Goal: Task Accomplishment & Management: Use online tool/utility

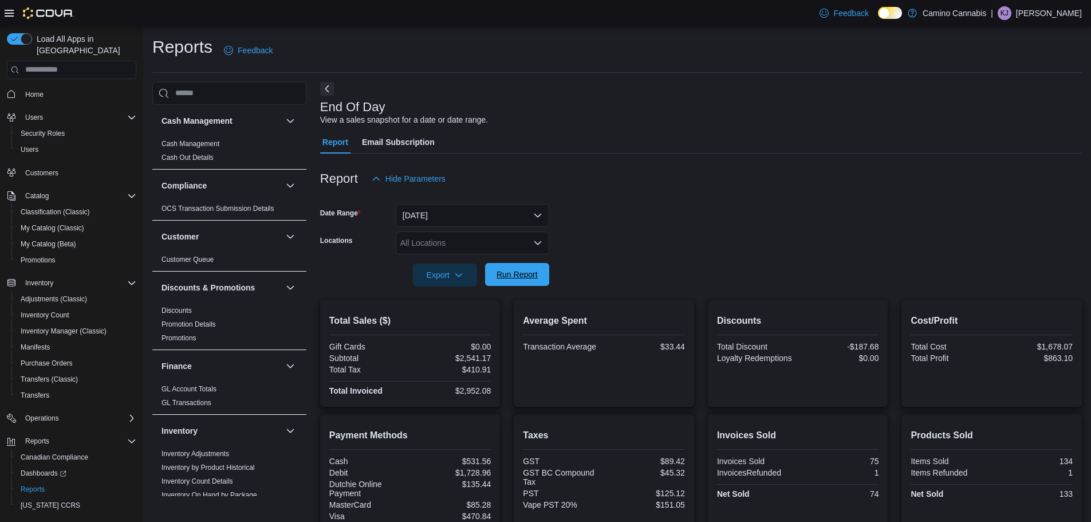
scroll to position [164, 0]
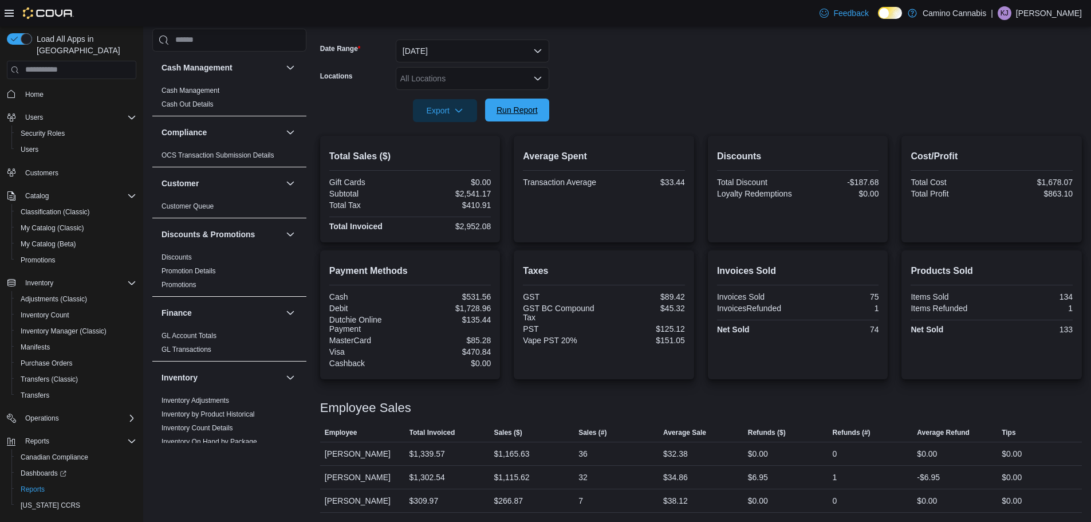
click at [533, 103] on span "Run Report" at bounding box center [517, 109] width 50 height 23
click at [514, 109] on span "Run Report" at bounding box center [516, 109] width 41 height 11
click at [500, 105] on span "Run Report" at bounding box center [516, 109] width 41 height 11
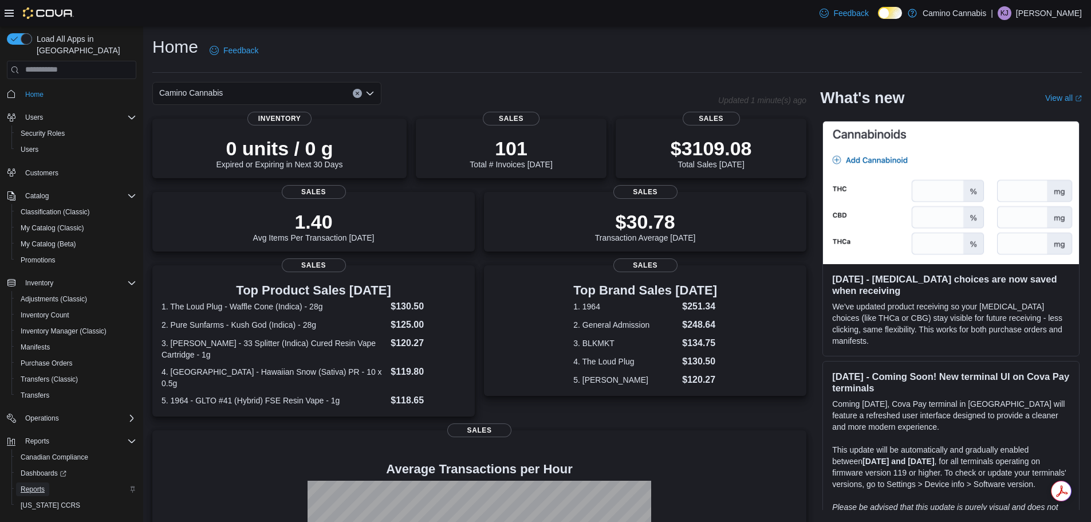
click at [37, 484] on span "Reports" at bounding box center [33, 488] width 24 height 9
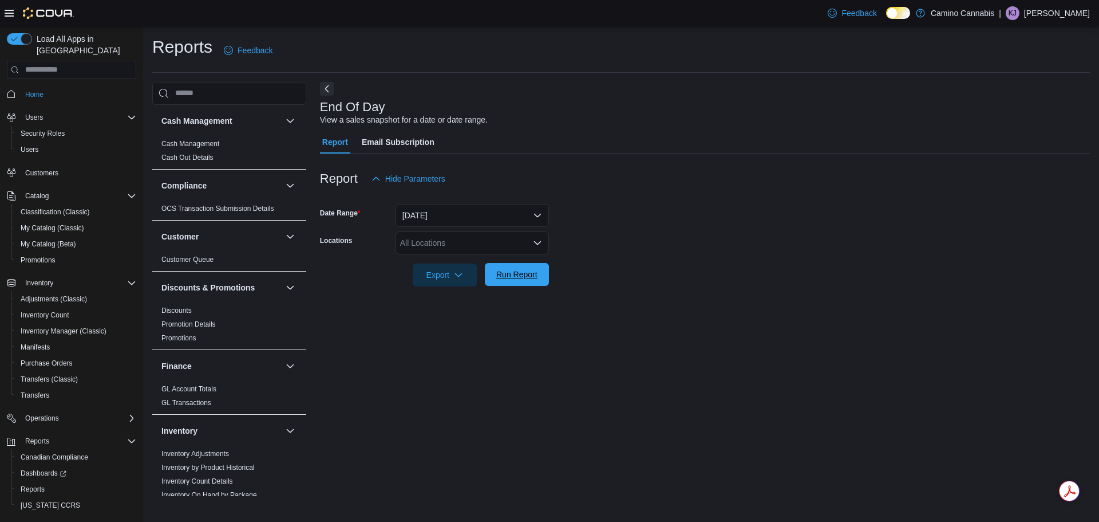
click at [536, 275] on span "Run Report" at bounding box center [516, 274] width 41 height 11
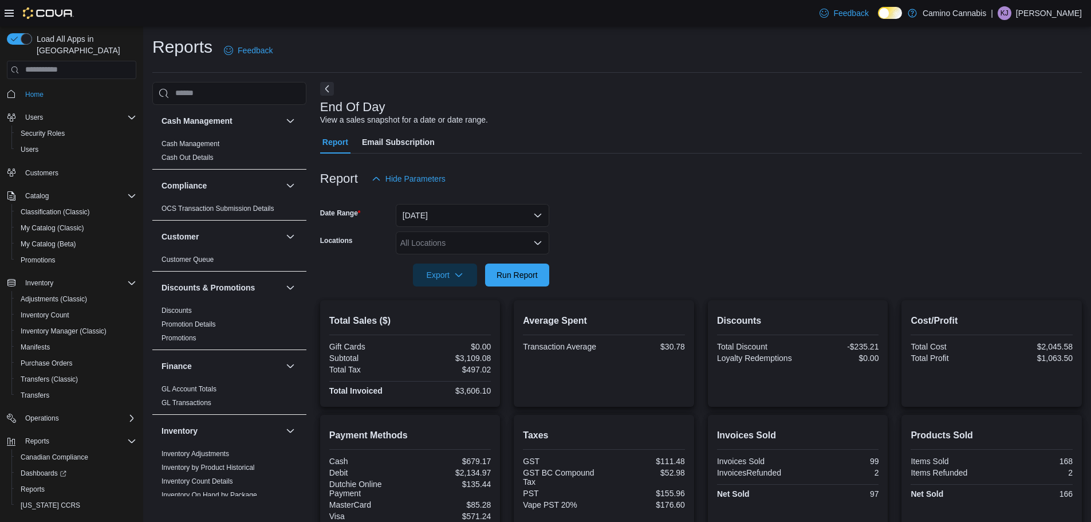
scroll to position [164, 0]
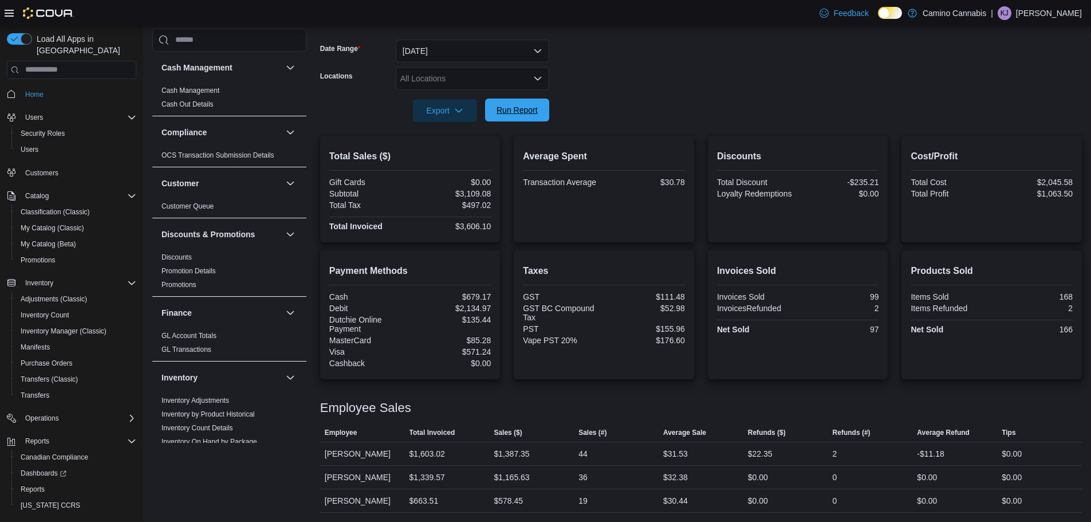
click at [520, 106] on span "Run Report" at bounding box center [516, 109] width 41 height 11
click at [540, 116] on span "Run Report" at bounding box center [517, 109] width 50 height 23
